Goal: Task Accomplishment & Management: Use online tool/utility

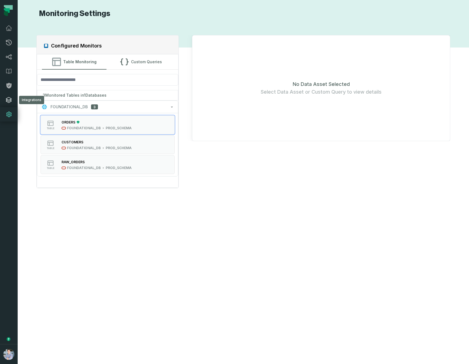
click at [9, 101] on icon at bounding box center [9, 100] width 7 height 7
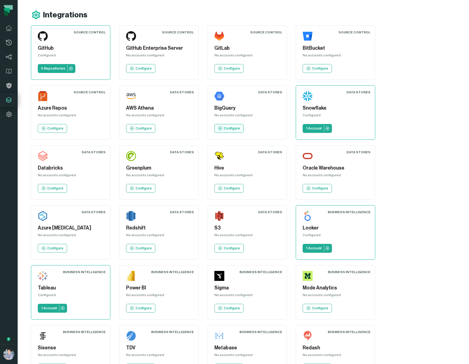
click at [229, 127] on p "Configure" at bounding box center [232, 128] width 16 height 4
click at [0, 364] on button "Alon Nafta (Foundational-Demo) alon@foundational.io" at bounding box center [9, 354] width 18 height 20
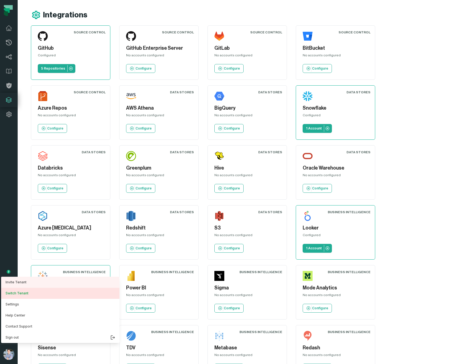
click at [21, 295] on button "Switch Tenant" at bounding box center [60, 293] width 118 height 11
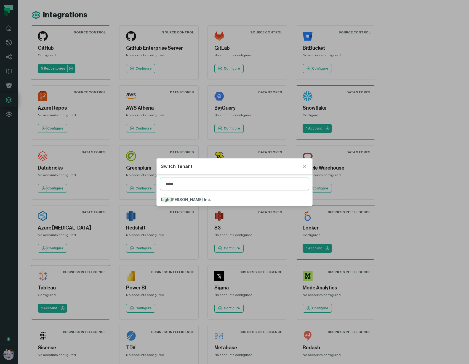
type input "*****"
click button "Light ricks Inc." at bounding box center [235, 200] width 156 height 12
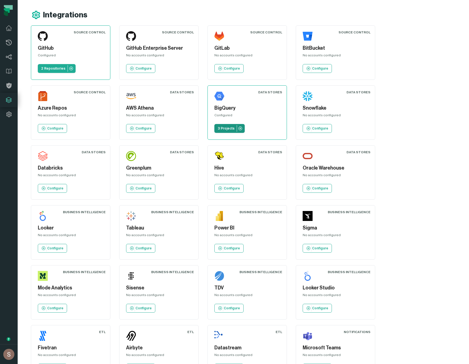
click at [226, 127] on p "3 Projects" at bounding box center [226, 128] width 17 height 4
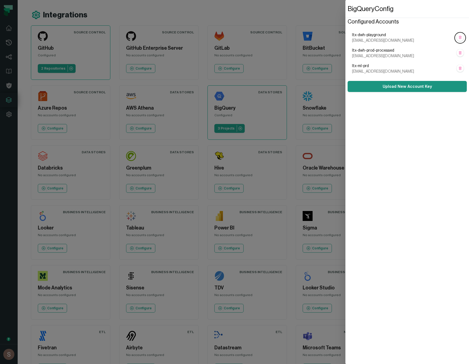
click at [397, 92] on link "Upload New Account Key" at bounding box center [407, 86] width 119 height 11
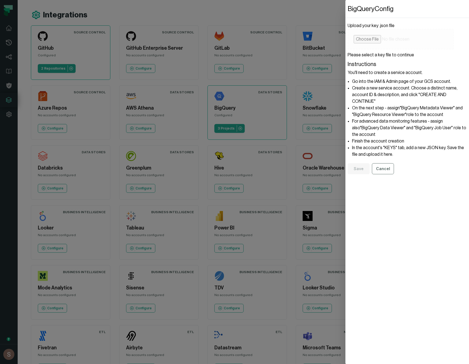
click at [455, 122] on li "For advanced data monitoring features - assign also "BigQuery Data Viewer" and …" at bounding box center [409, 128] width 115 height 20
drag, startPoint x: 455, startPoint y: 122, endPoint x: 372, endPoint y: 125, distance: 83.4
click at [372, 125] on li "For advanced data monitoring features - assign also "BigQuery Data Viewer" and …" at bounding box center [409, 128] width 115 height 20
copy li "BigQuery Data Viewer"
click at [394, 128] on li "For advanced data monitoring features - assign also "BigQuery Data Viewer" and …" at bounding box center [409, 128] width 115 height 20
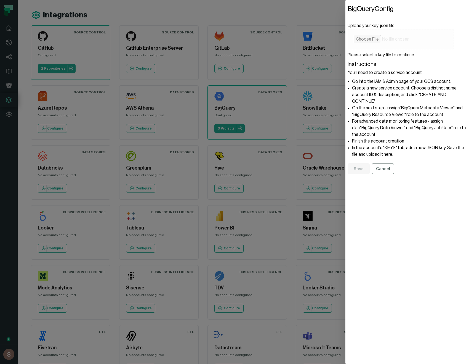
click at [356, 120] on li "For advanced data monitoring features - assign also "BigQuery Data Viewer" and …" at bounding box center [409, 128] width 115 height 20
click at [353, 121] on li "For advanced data monitoring features - assign also "BigQuery Data Viewer" and …" at bounding box center [409, 128] width 115 height 20
drag, startPoint x: 353, startPoint y: 121, endPoint x: 454, endPoint y: 129, distance: 101.1
click at [454, 129] on li "For advanced data monitoring features - assign also "BigQuery Data Viewer" and …" at bounding box center [409, 128] width 115 height 20
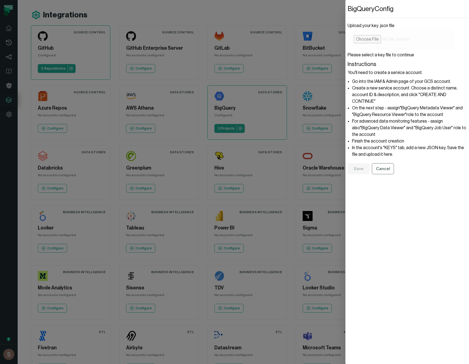
click at [346, 108] on dialog "BigQuery Config Upload your key .json file Please select a key file to continue…" at bounding box center [408, 182] width 124 height 364
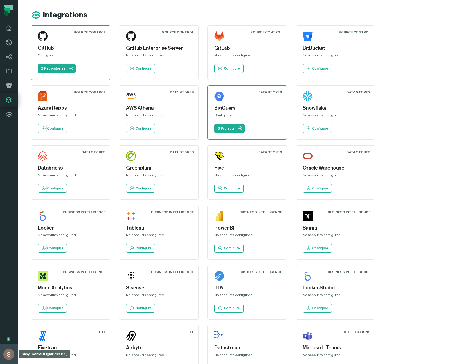
click at [0, 364] on button "Shay Gafniel (Lightricks Inc.) [EMAIL_ADDRESS][DOMAIN_NAME]" at bounding box center [9, 354] width 18 height 20
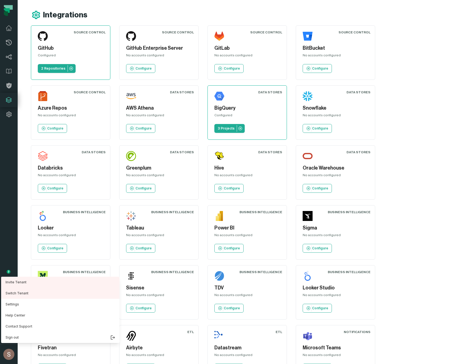
click at [0, 249] on nav "Pull Requests Dashboard Lineage Data Catalog Policies Integrations Settings Sha…" at bounding box center [9, 182] width 18 height 364
